Goal: Task Accomplishment & Management: Manage account settings

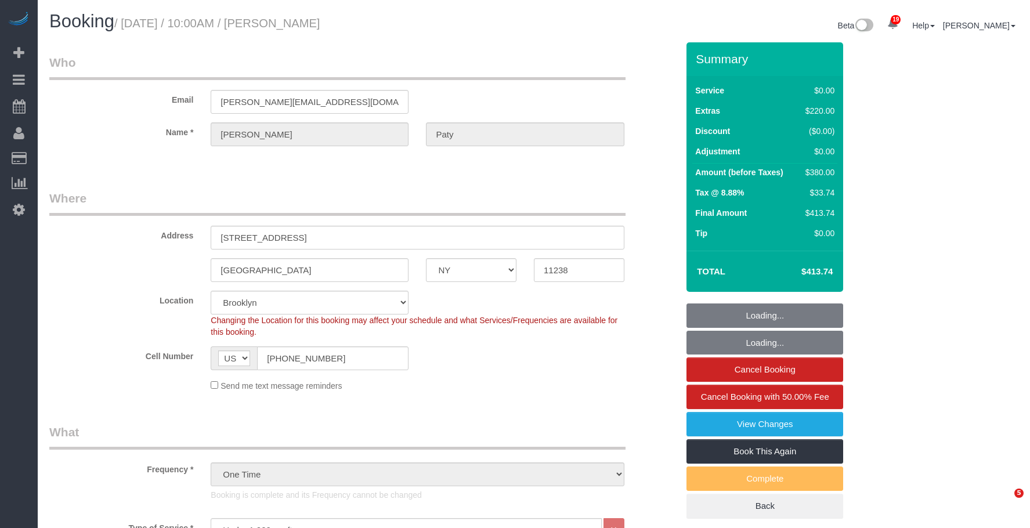
select select "NY"
select select "1"
select select "spot1"
select select "number:89"
select select "number:90"
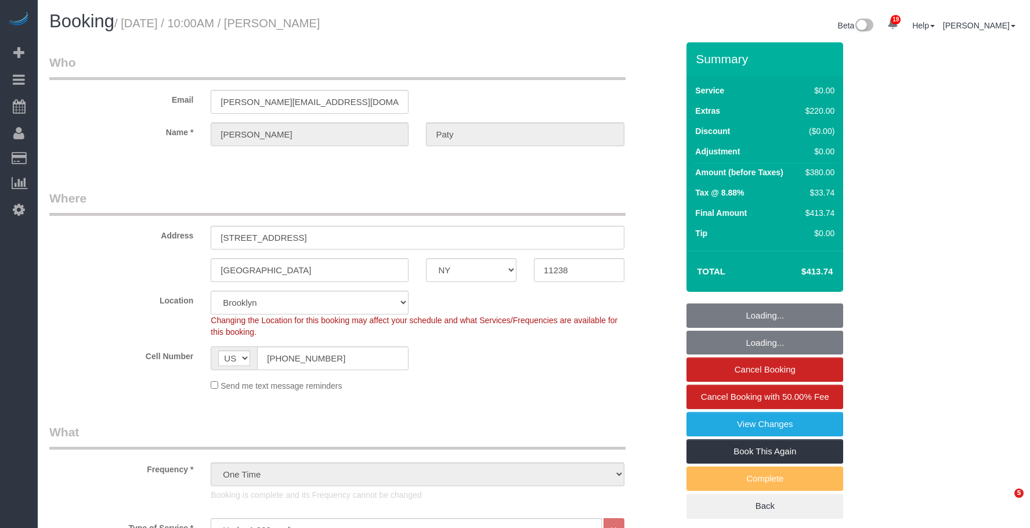
select select "number:15"
select select "number:5"
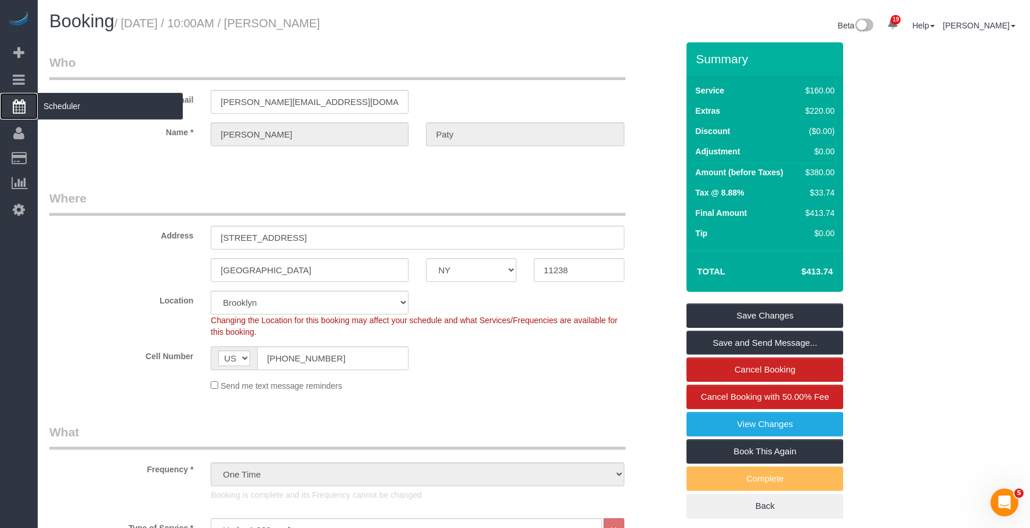
click at [93, 104] on span "Scheduler" at bounding box center [110, 106] width 145 height 27
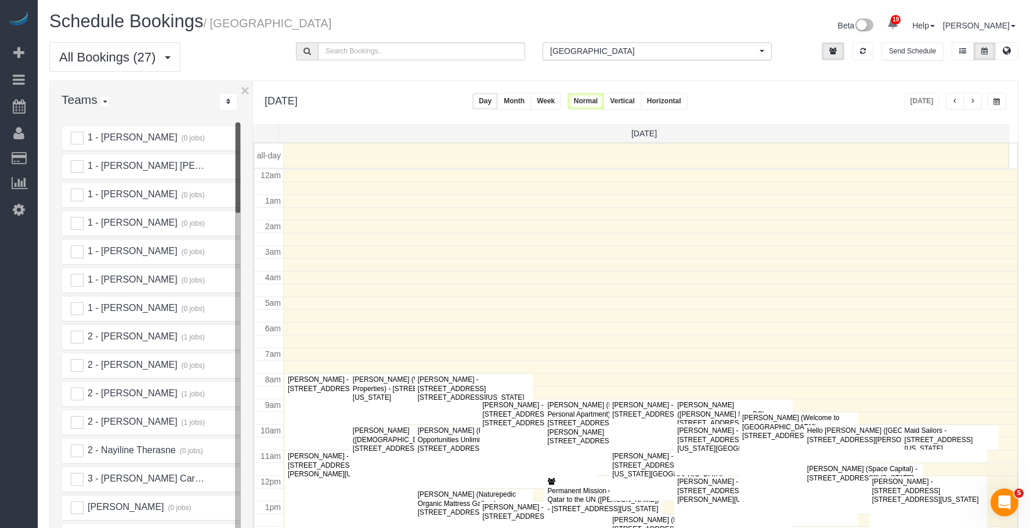
scroll to position [154, 0]
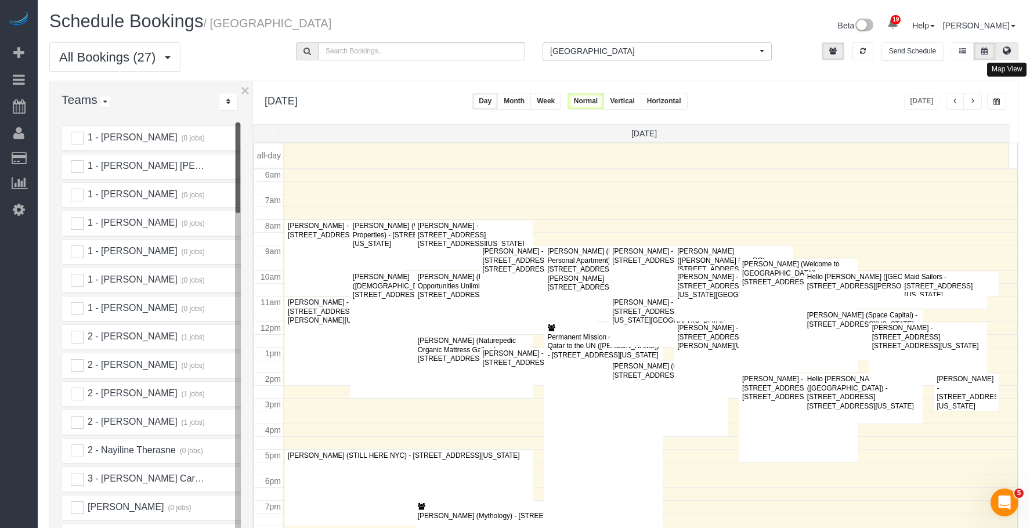
click at [1003, 49] on icon at bounding box center [1007, 50] width 8 height 7
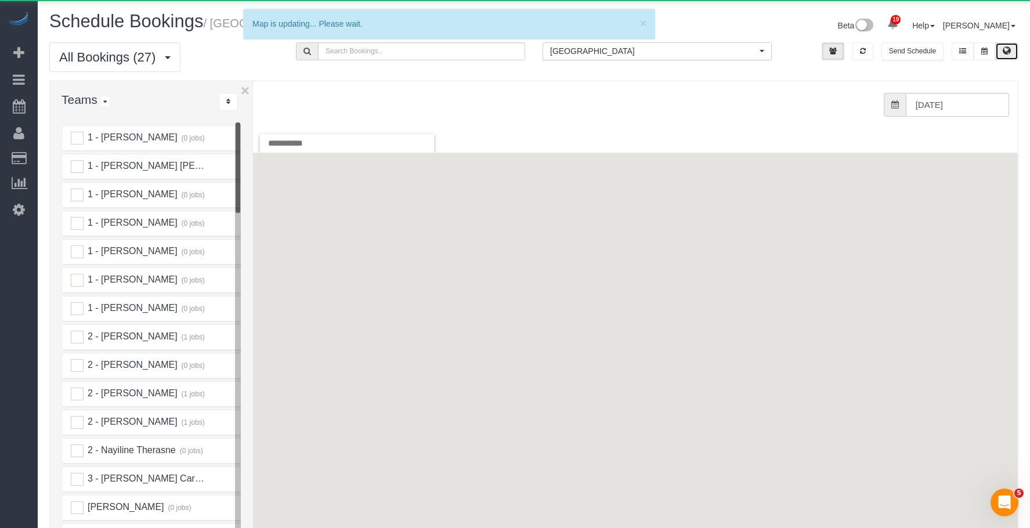
click at [568, 50] on span "[GEOGRAPHIC_DATA]" at bounding box center [653, 51] width 207 height 12
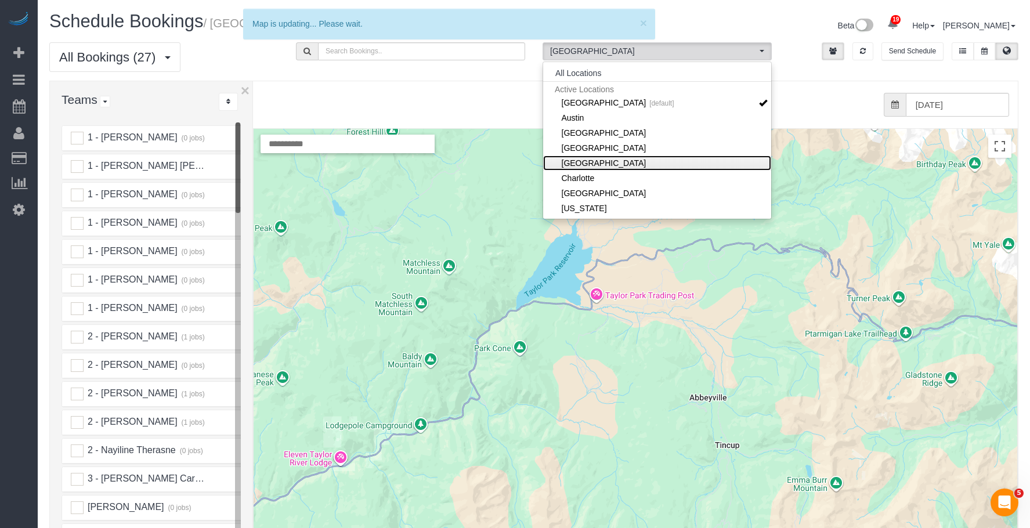
click at [571, 158] on link "[GEOGRAPHIC_DATA]" at bounding box center [657, 163] width 228 height 15
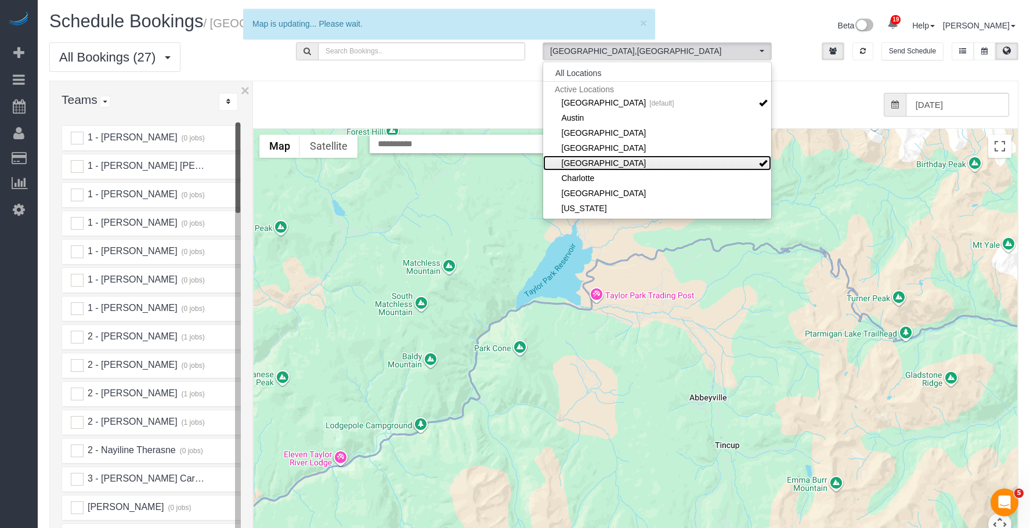
scroll to position [58, 0]
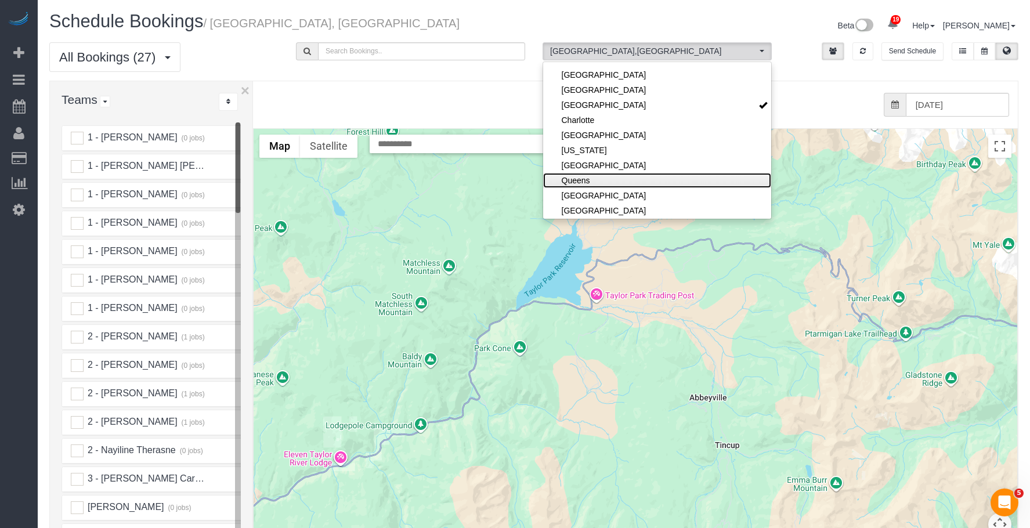
click at [568, 174] on link "Queens" at bounding box center [657, 180] width 228 height 15
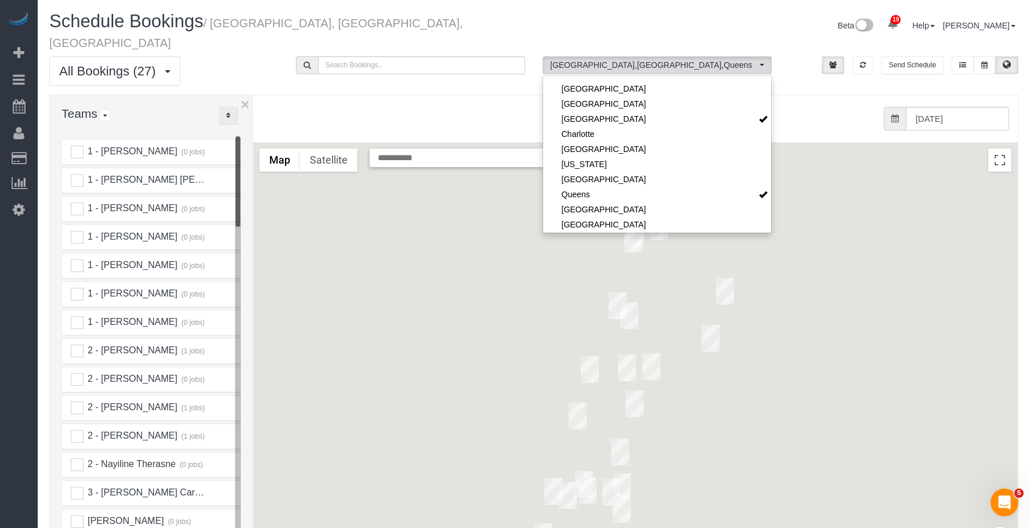
click at [229, 112] on icon "..." at bounding box center [228, 115] width 4 height 7
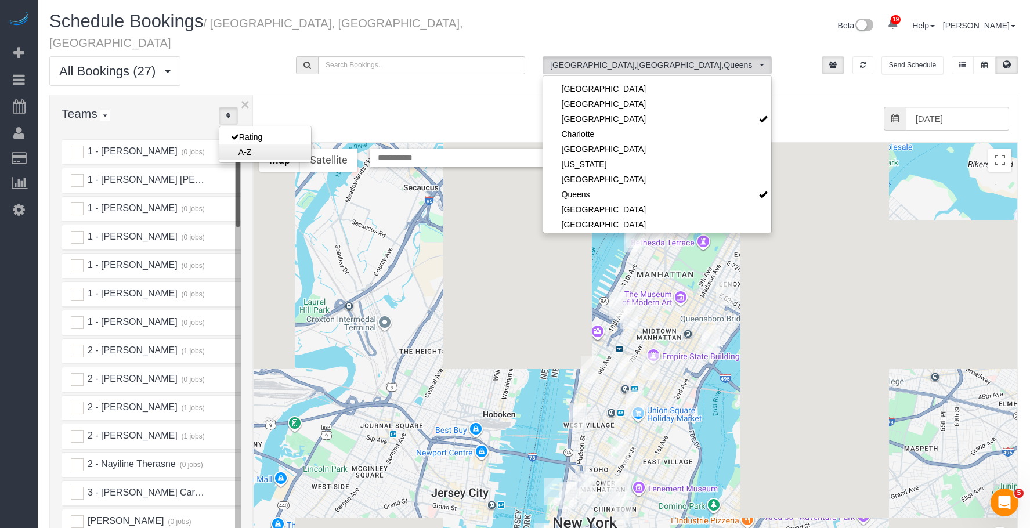
click at [247, 145] on link "A-Z" at bounding box center [265, 152] width 92 height 15
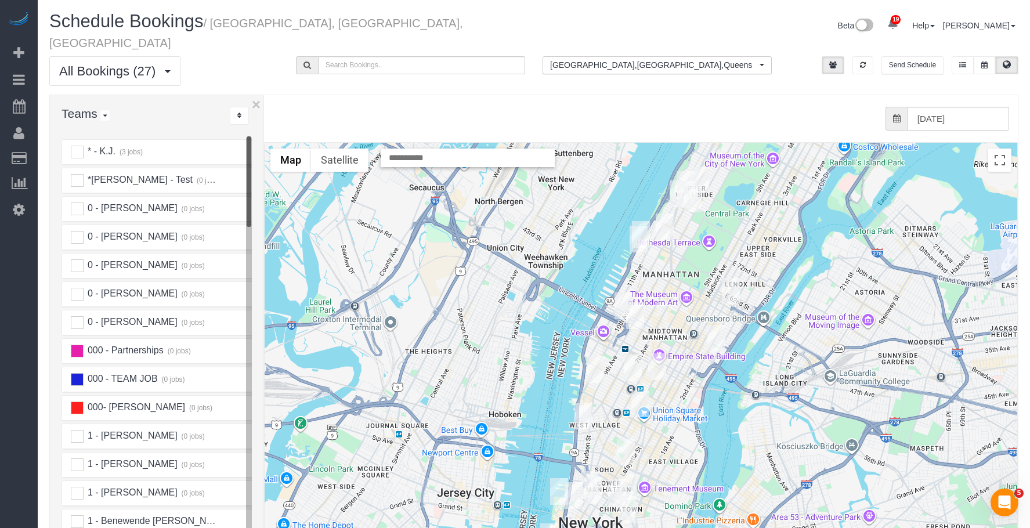
drag, startPoint x: 253, startPoint y: 112, endPoint x: 267, endPoint y: 113, distance: 13.9
click at [267, 113] on div "× Teams All Teams All Active Teams Active Teams For Location(s) Rating A-Z * - …" at bounding box center [533, 356] width 969 height 523
